Goal: Transaction & Acquisition: Purchase product/service

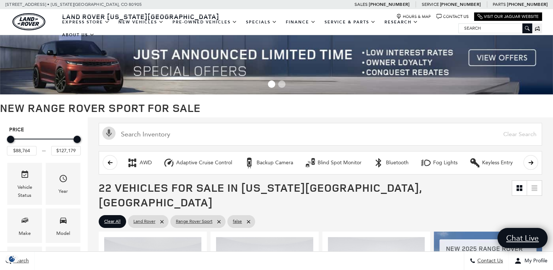
click at [171, 58] on img at bounding box center [276, 64] width 553 height 59
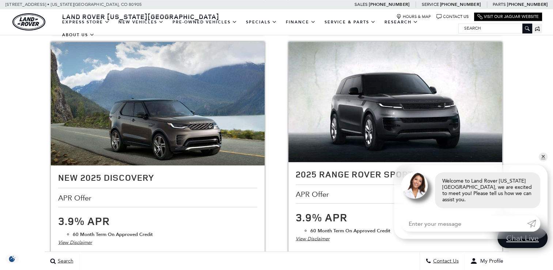
scroll to position [1213, 0]
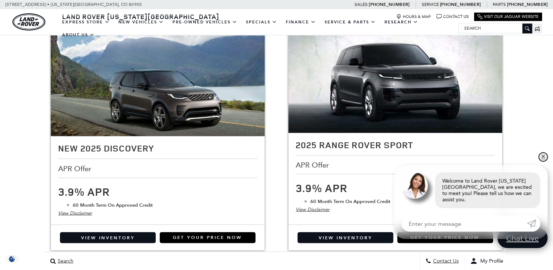
click at [545, 161] on link "✕" at bounding box center [543, 156] width 9 height 9
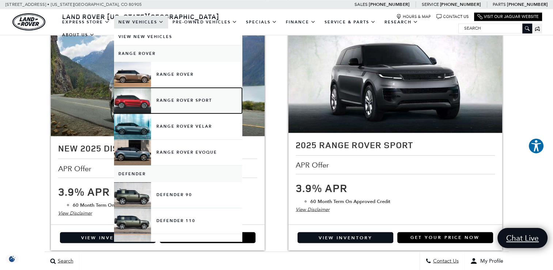
click at [143, 101] on link "Range Rover Sport" at bounding box center [178, 101] width 128 height 26
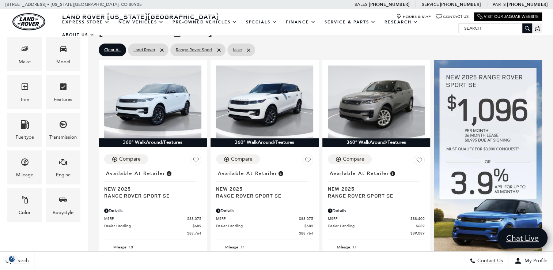
scroll to position [186, 0]
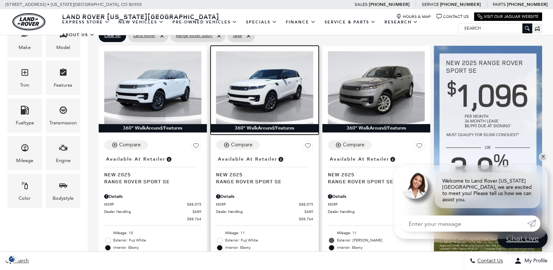
click at [277, 88] on img at bounding box center [264, 87] width 97 height 73
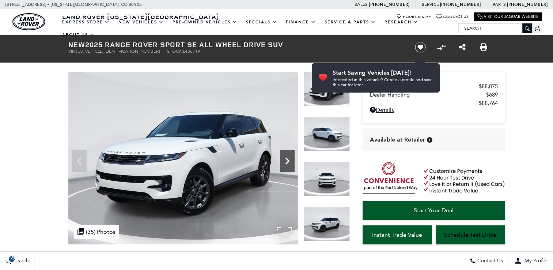
click at [288, 158] on icon "Next" at bounding box center [287, 161] width 15 height 15
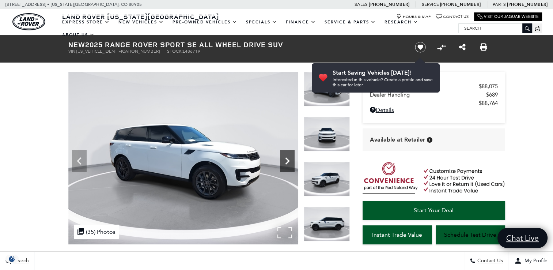
click at [288, 158] on icon "Next" at bounding box center [287, 161] width 15 height 15
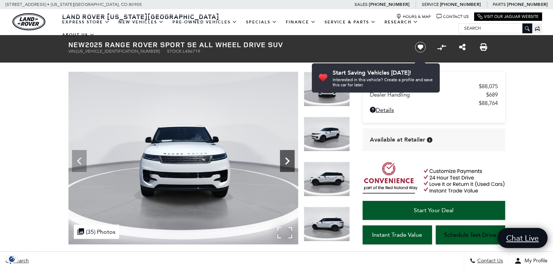
click at [288, 158] on icon "Next" at bounding box center [287, 161] width 15 height 15
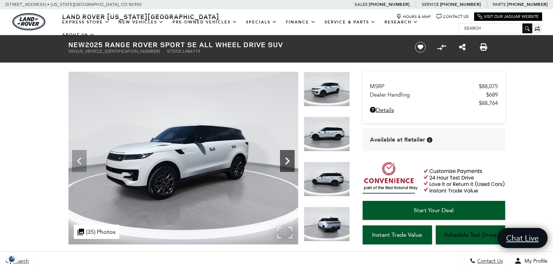
click at [288, 158] on icon "Next" at bounding box center [287, 161] width 15 height 15
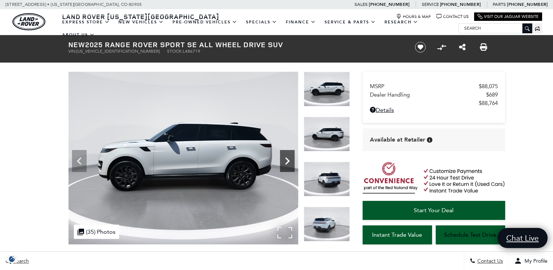
click at [288, 158] on icon "Next" at bounding box center [287, 161] width 15 height 15
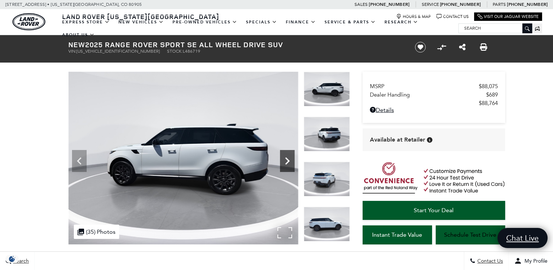
click at [288, 158] on icon "Next" at bounding box center [287, 161] width 15 height 15
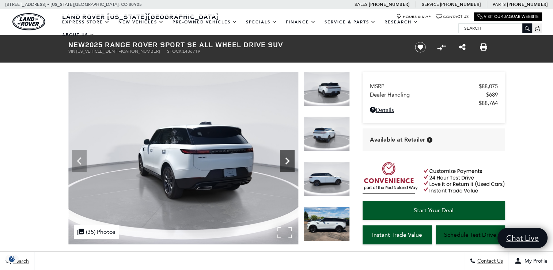
click at [288, 158] on icon "Next" at bounding box center [287, 161] width 15 height 15
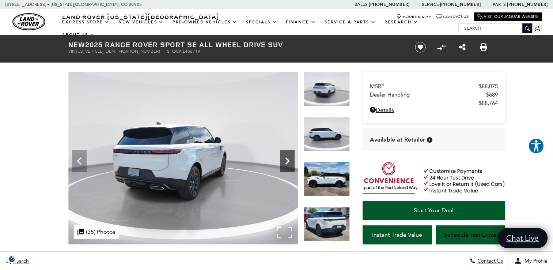
click at [288, 158] on icon "Next" at bounding box center [287, 161] width 15 height 15
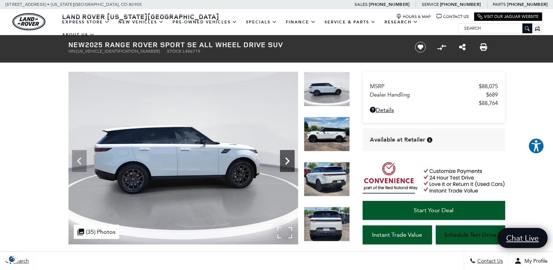
click at [288, 158] on icon "Next" at bounding box center [287, 161] width 15 height 15
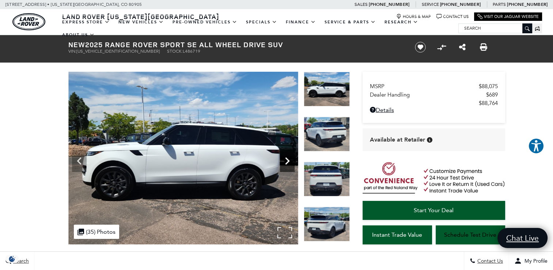
click at [288, 158] on icon "Next" at bounding box center [287, 161] width 15 height 15
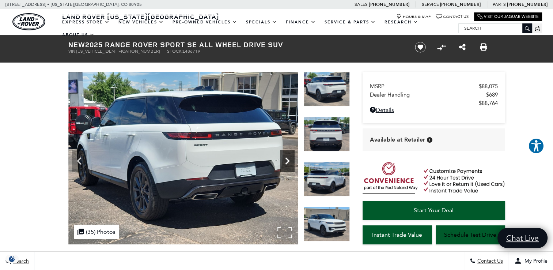
click at [288, 158] on icon "Next" at bounding box center [287, 161] width 15 height 15
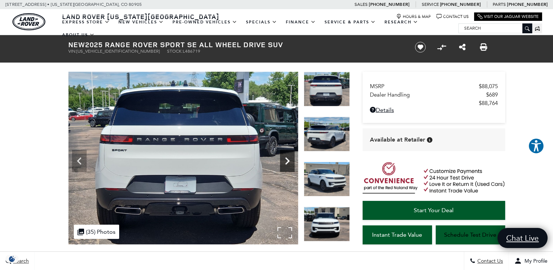
click at [288, 158] on icon "Next" at bounding box center [287, 161] width 15 height 15
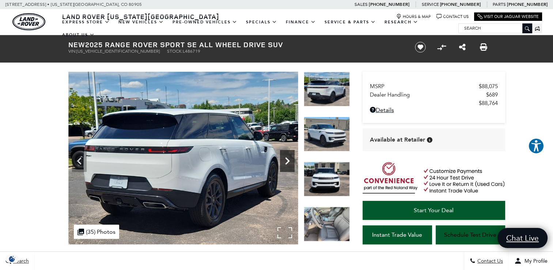
click at [288, 158] on icon "Next" at bounding box center [287, 161] width 15 height 15
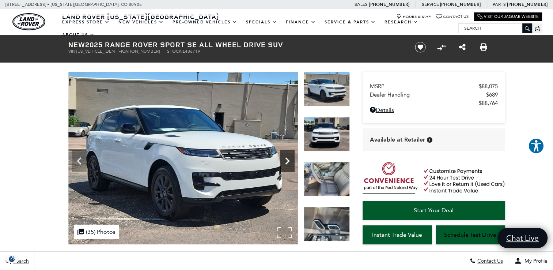
click at [288, 158] on icon "Next" at bounding box center [287, 161] width 15 height 15
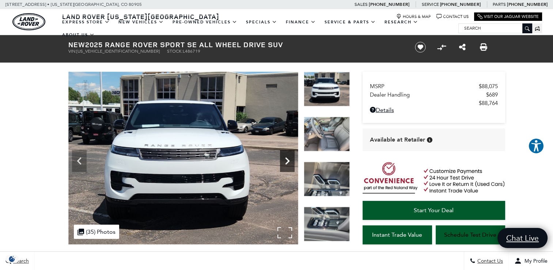
click at [288, 158] on icon "Next" at bounding box center [287, 161] width 15 height 15
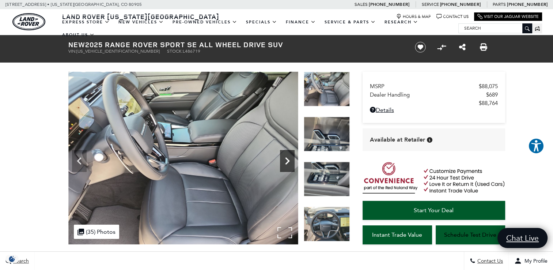
click at [288, 158] on icon "Next" at bounding box center [287, 161] width 15 height 15
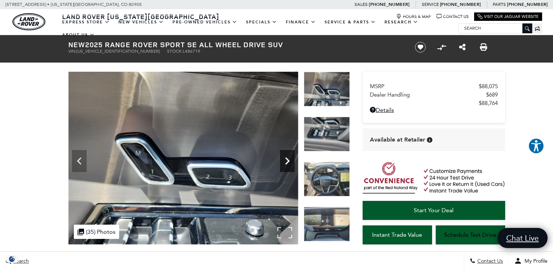
click at [288, 158] on icon "Next" at bounding box center [287, 161] width 15 height 15
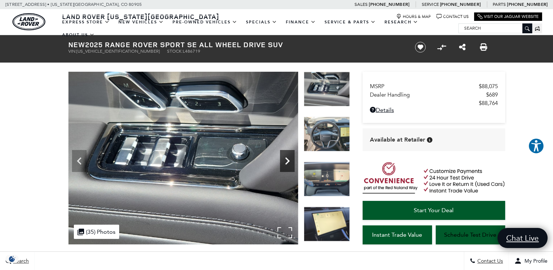
click at [288, 158] on icon "Next" at bounding box center [287, 161] width 15 height 15
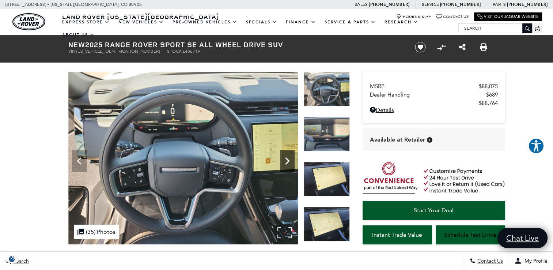
click at [288, 158] on icon "Next" at bounding box center [287, 161] width 15 height 15
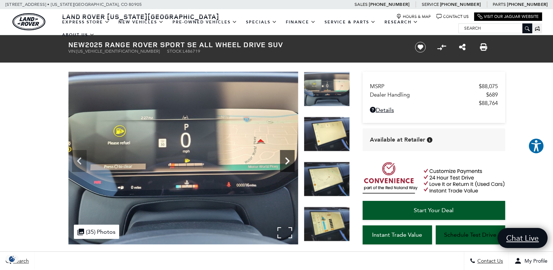
click at [288, 158] on icon "Next" at bounding box center [287, 161] width 15 height 15
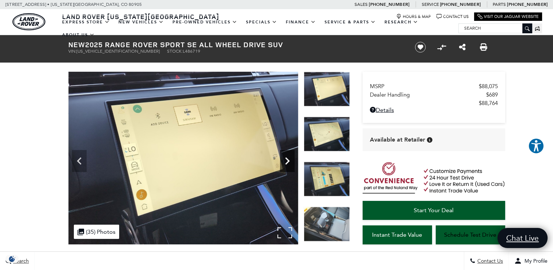
click at [288, 158] on icon "Next" at bounding box center [287, 161] width 15 height 15
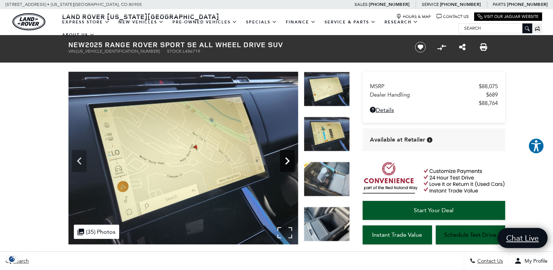
click at [288, 158] on icon "Next" at bounding box center [287, 161] width 15 height 15
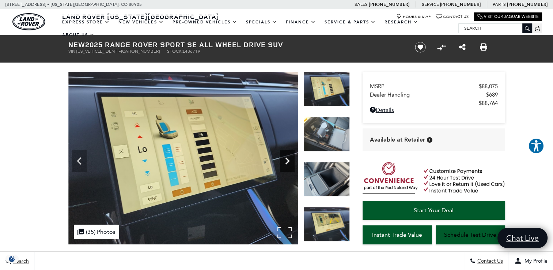
click at [288, 158] on icon "Next" at bounding box center [287, 161] width 15 height 15
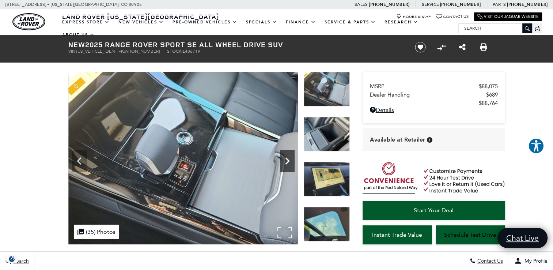
click at [288, 158] on icon "Next" at bounding box center [287, 161] width 15 height 15
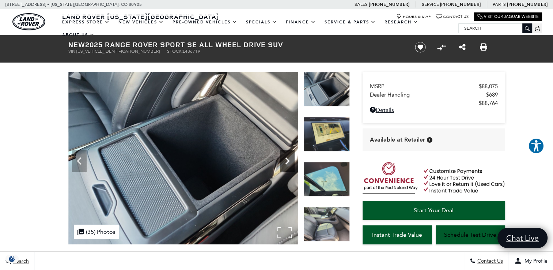
click at [288, 158] on icon "Next" at bounding box center [287, 161] width 15 height 15
